Goal: Information Seeking & Learning: Learn about a topic

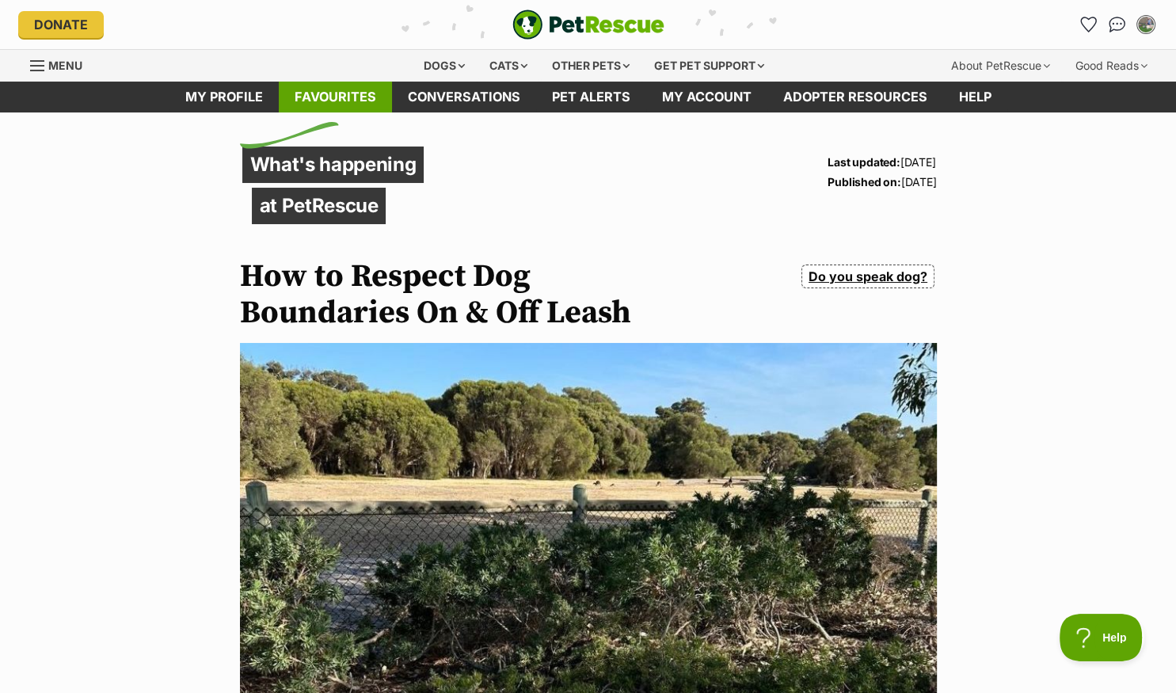
click at [345, 101] on link "Favourites" at bounding box center [335, 97] width 113 height 31
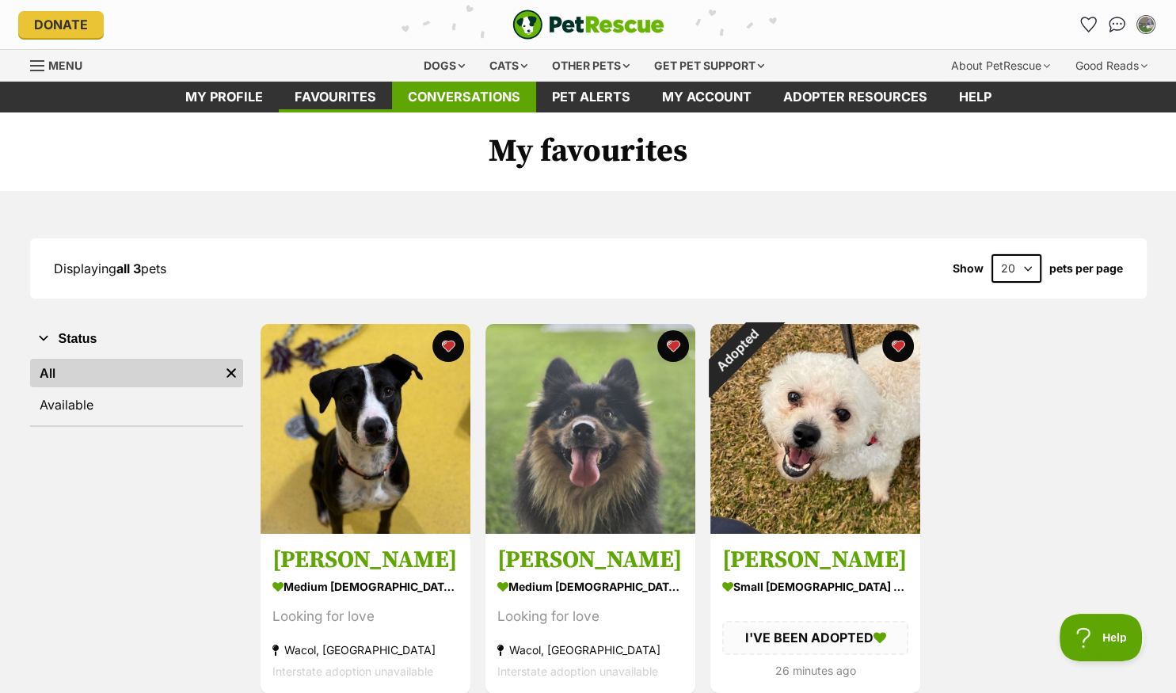
click at [454, 100] on link "Conversations" at bounding box center [464, 97] width 144 height 31
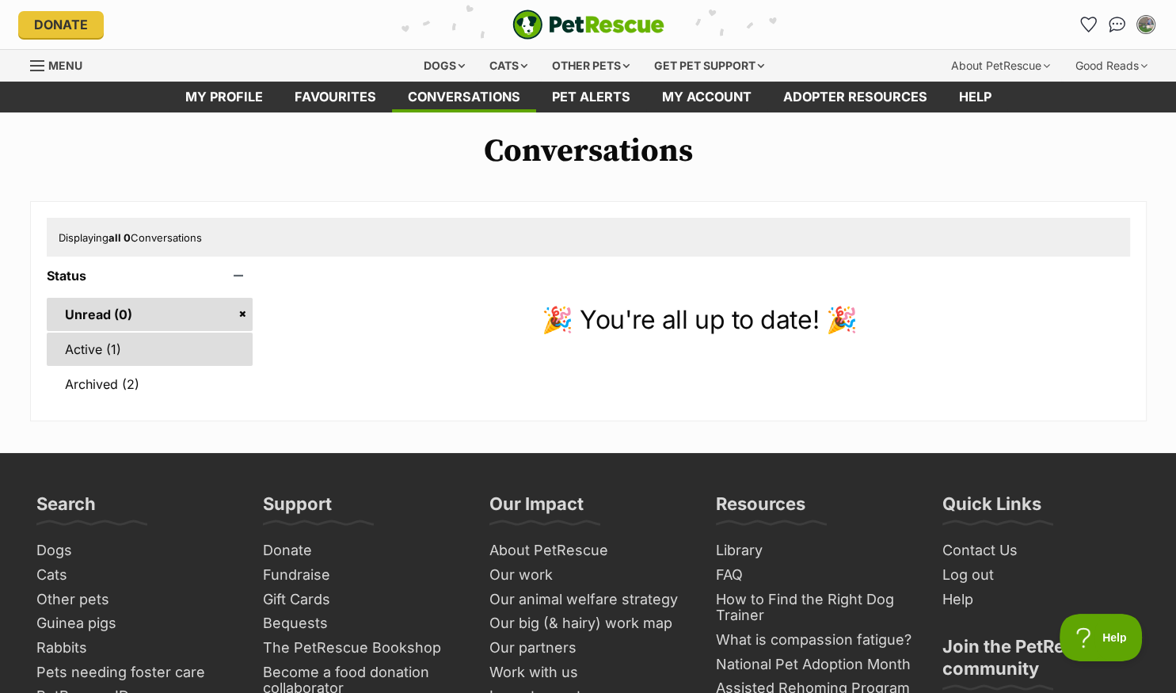
click at [86, 352] on link "Active (1)" at bounding box center [150, 349] width 207 height 33
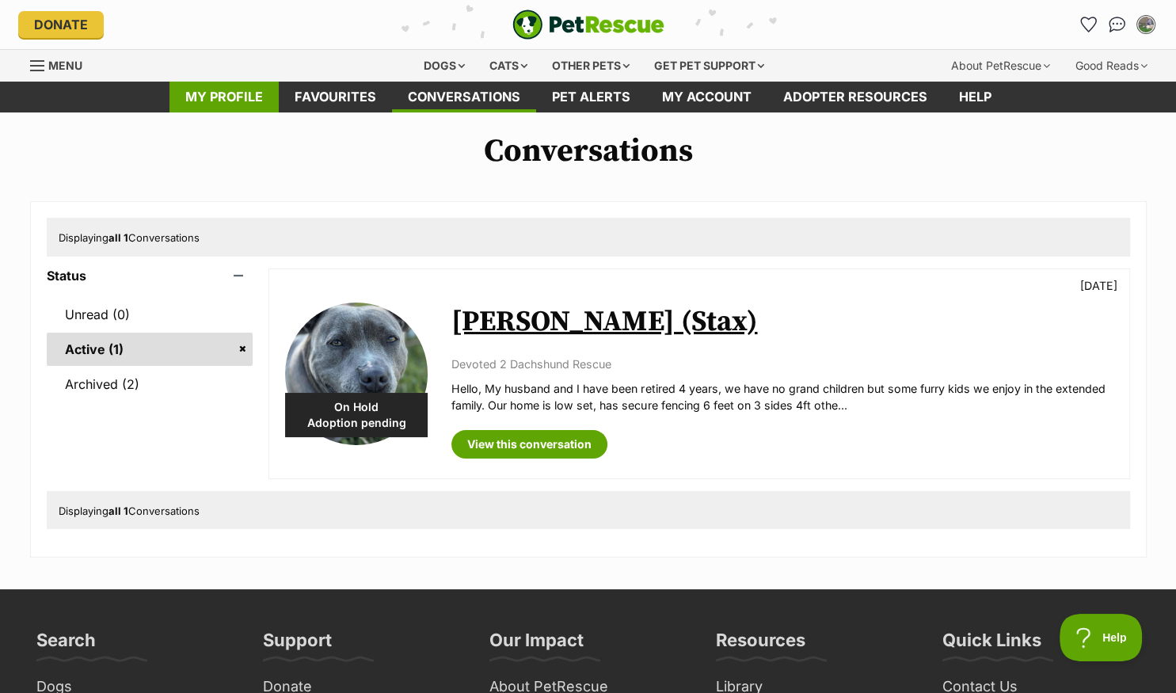
click at [208, 97] on link "My profile" at bounding box center [224, 97] width 109 height 31
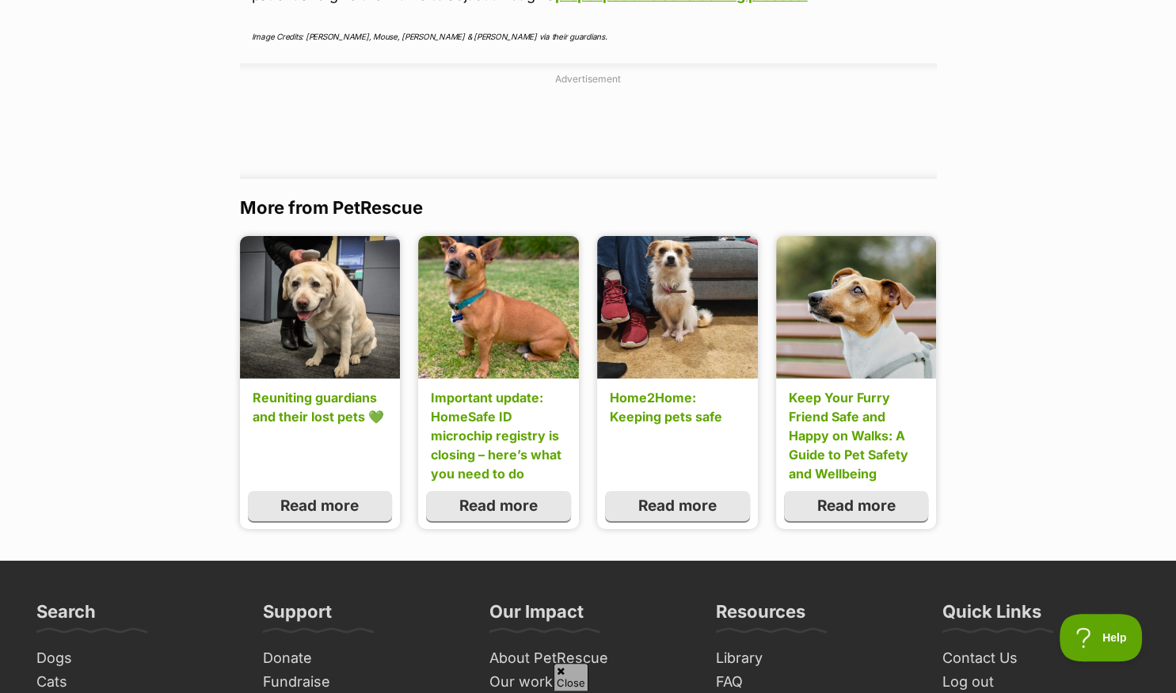
scroll to position [5103, 0]
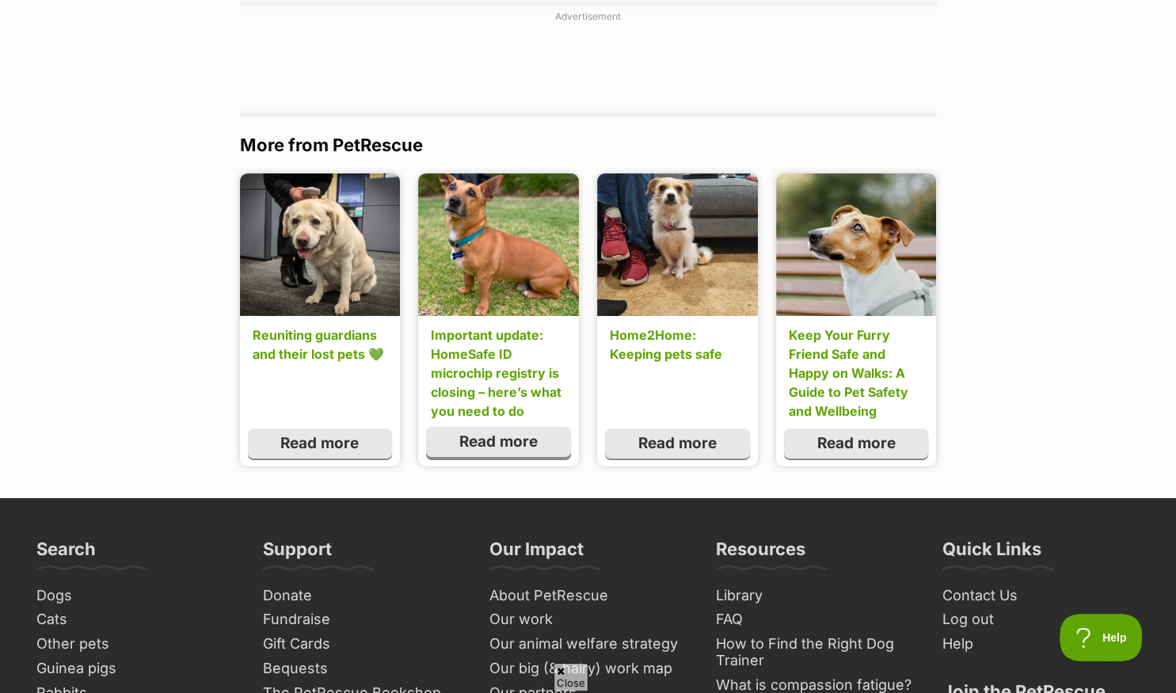
click at [492, 445] on link "Read more" at bounding box center [498, 442] width 144 height 30
